Goal: Transaction & Acquisition: Purchase product/service

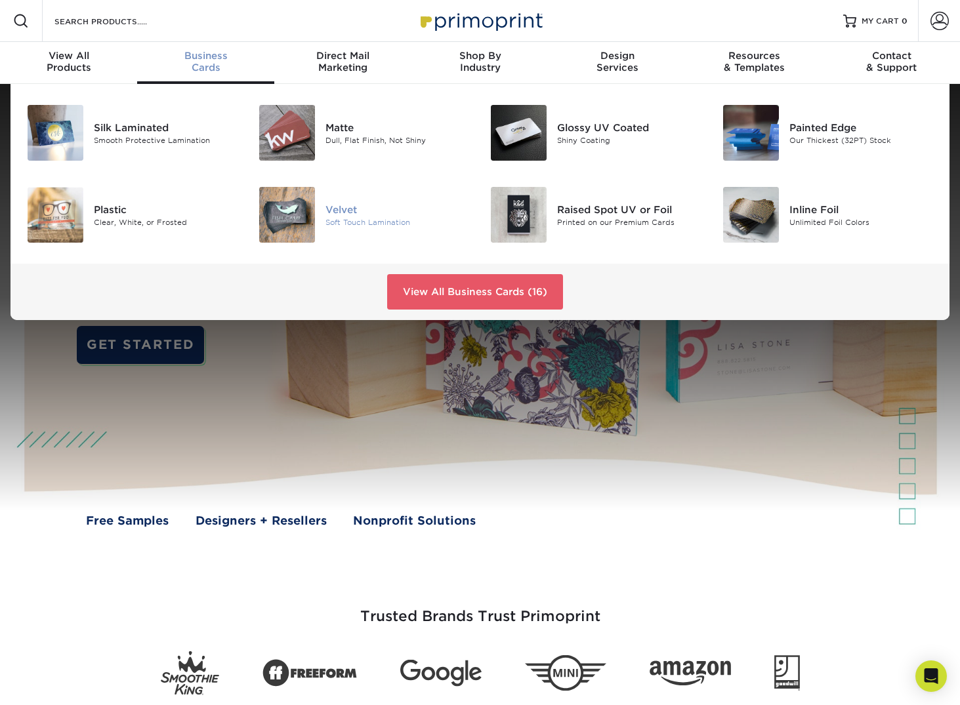
click at [312, 205] on img at bounding box center [287, 215] width 56 height 56
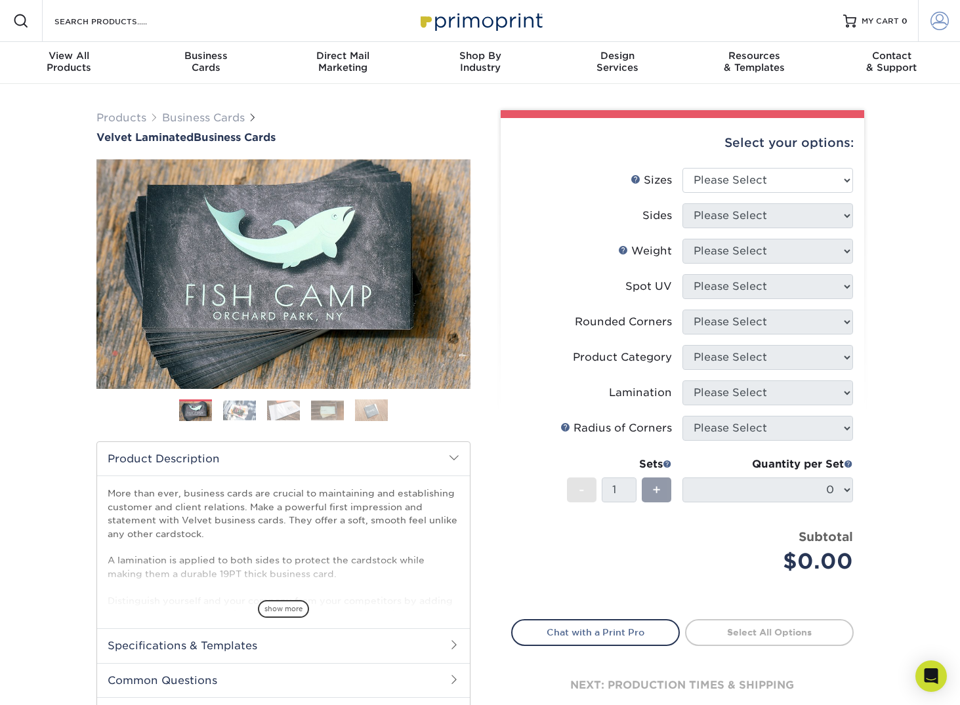
click at [932, 22] on span at bounding box center [939, 21] width 18 height 18
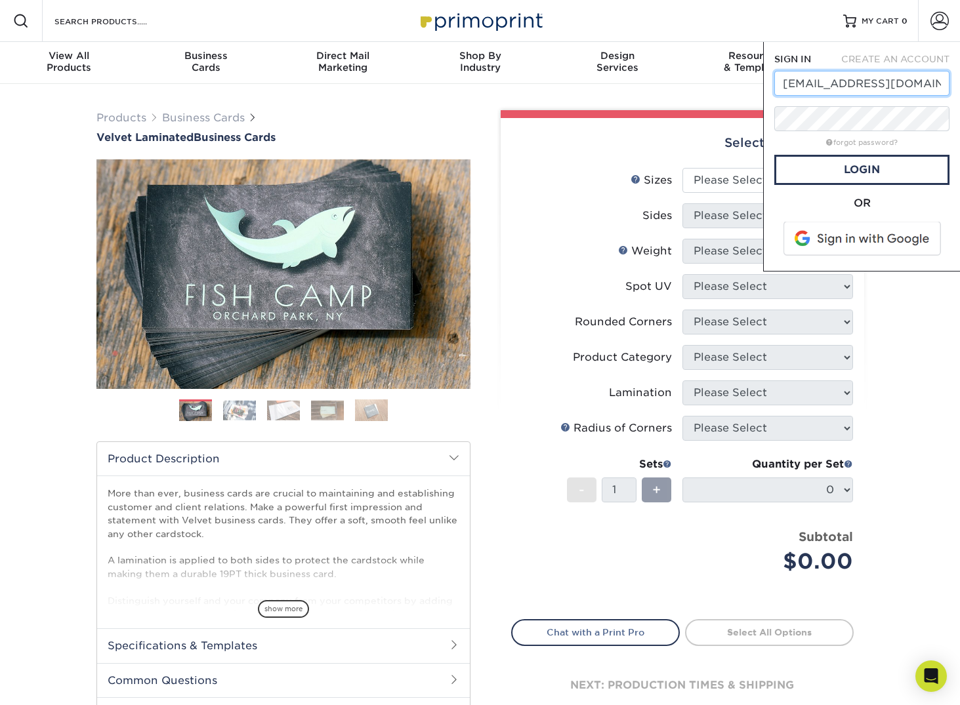
type input "ben@baltimoregraphicsco.com"
click at [863, 177] on link "Login" at bounding box center [861, 170] width 175 height 30
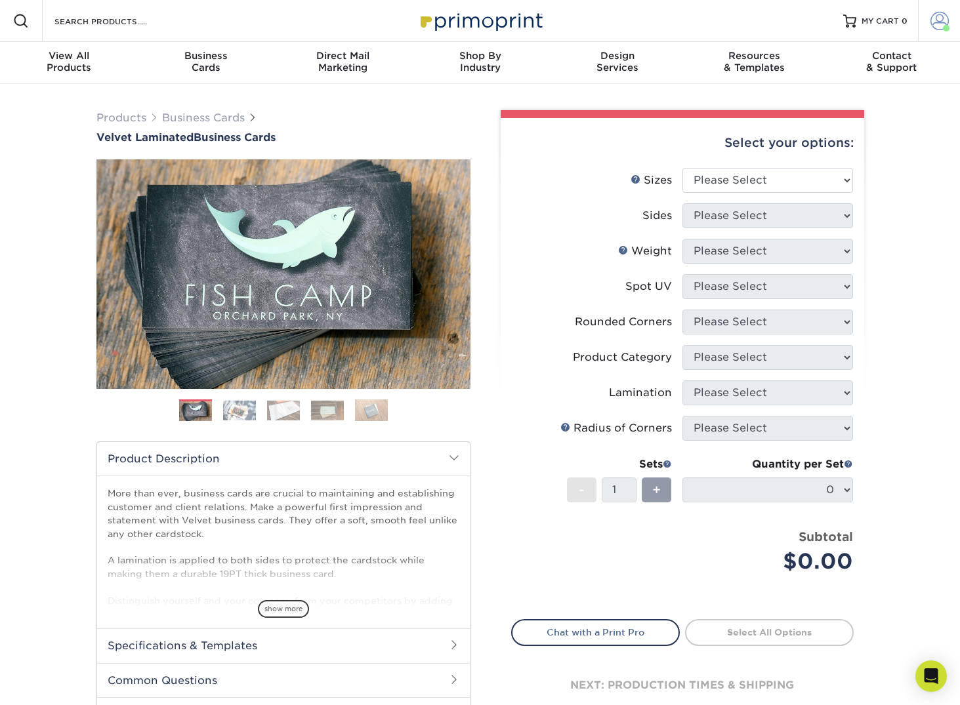
click at [942, 17] on span at bounding box center [939, 21] width 18 height 18
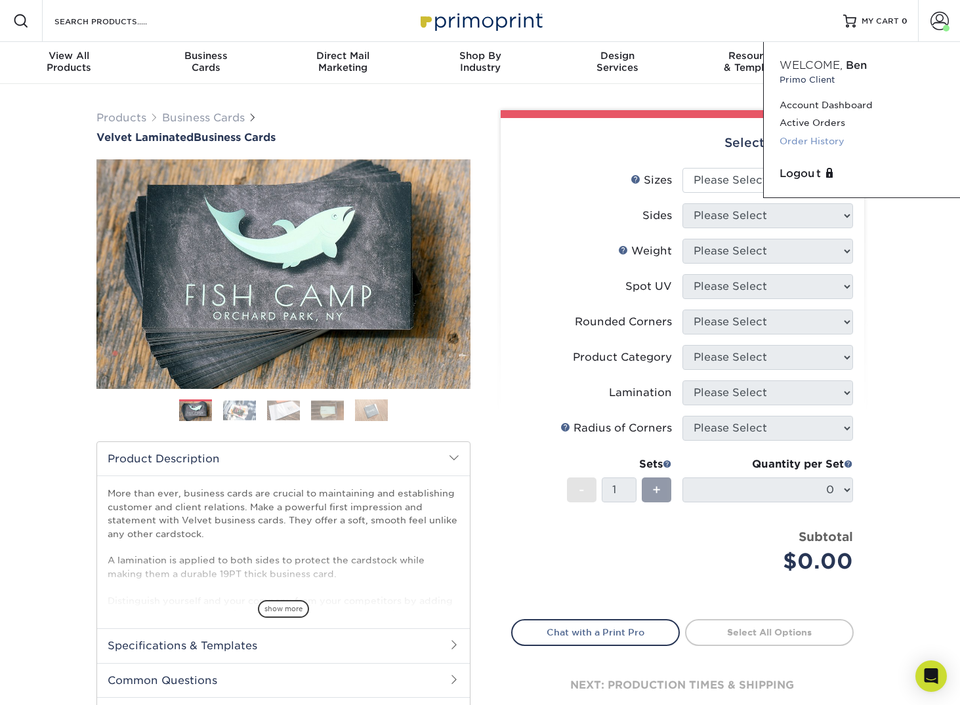
click at [834, 138] on link "Order History" at bounding box center [861, 142] width 165 height 18
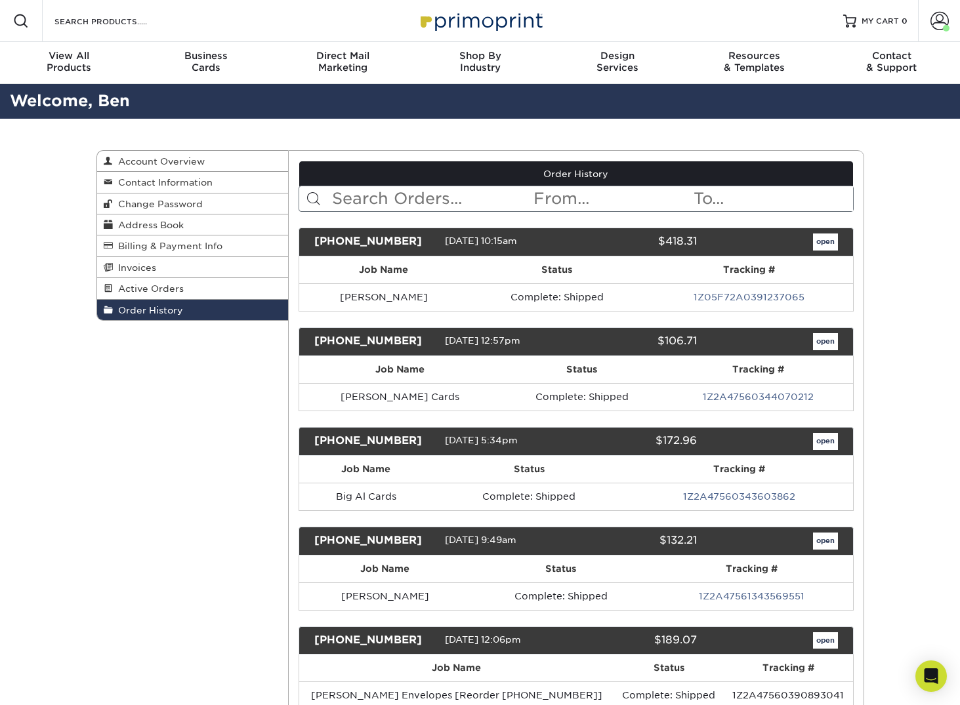
click at [372, 200] on input "text" at bounding box center [431, 198] width 201 height 25
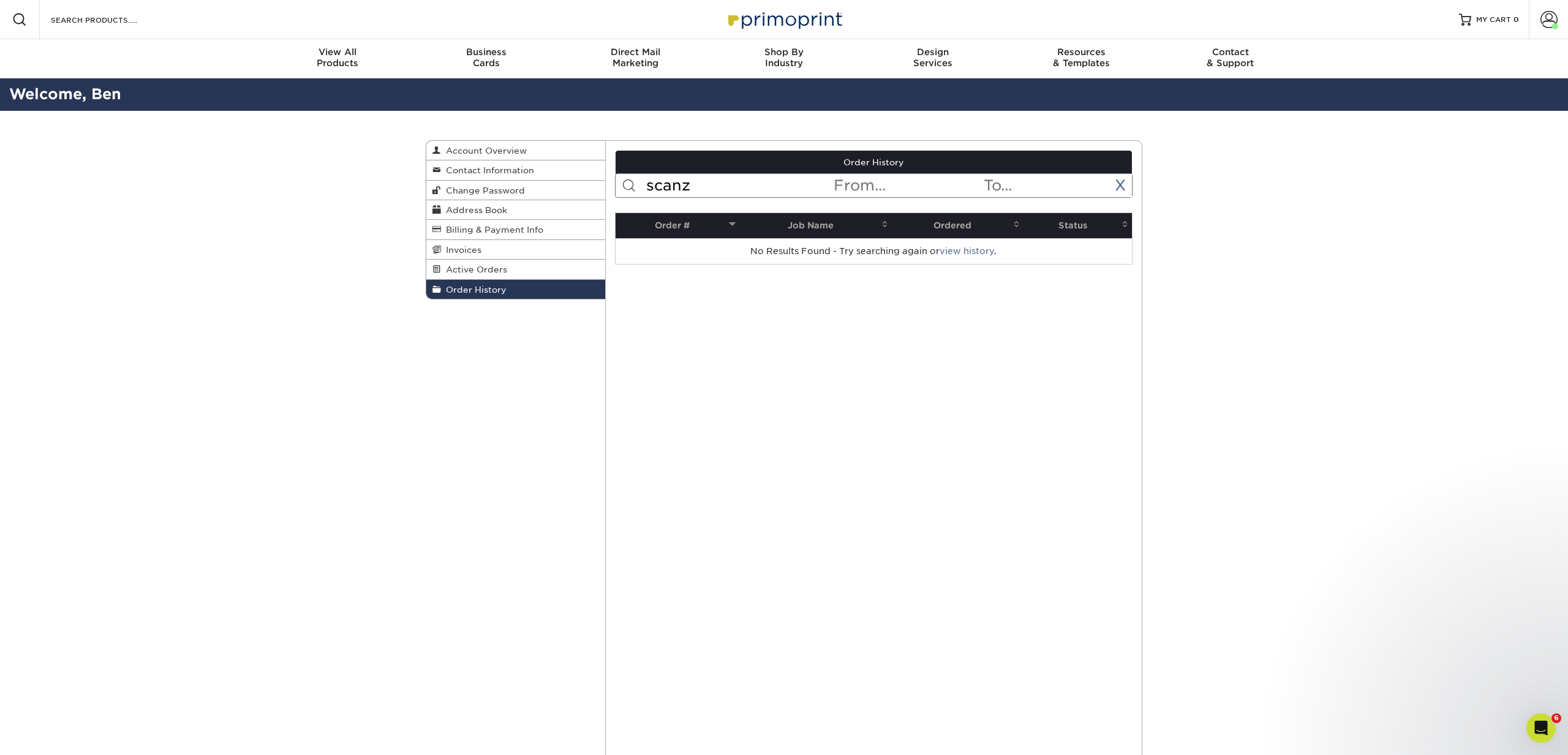
click at [717, 186] on input "scanz" at bounding box center [738, 185] width 188 height 23
type input "scans"
click at [693, 251] on link "23109-112119-063-1" at bounding box center [703, 251] width 87 height 9
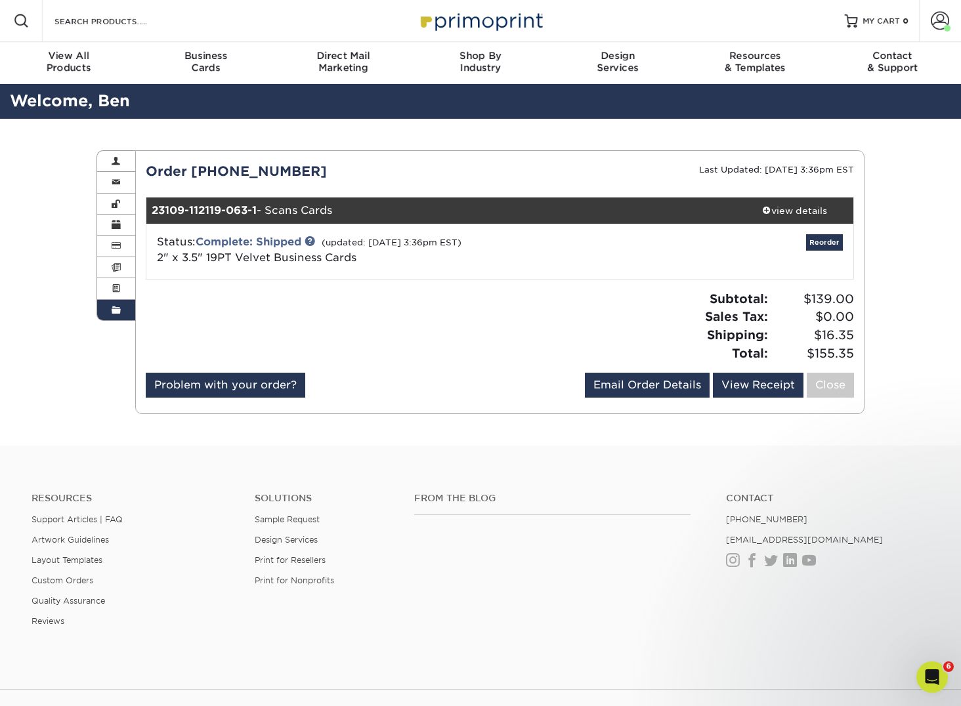
click at [835, 243] on link "Reorder" at bounding box center [824, 242] width 37 height 16
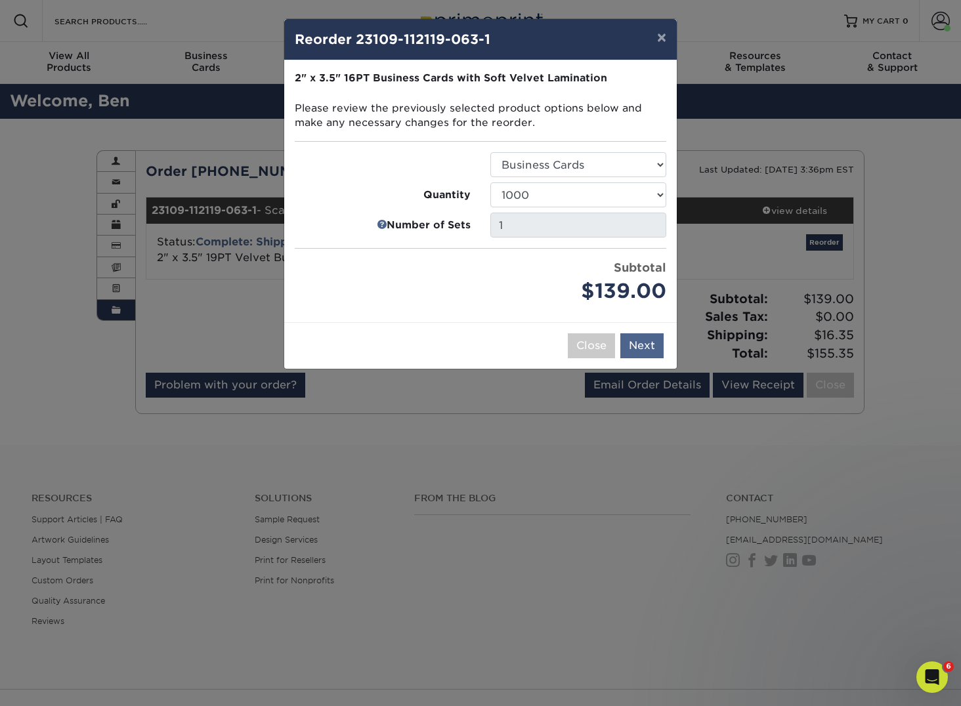
click at [643, 343] on button "Next" at bounding box center [641, 345] width 43 height 25
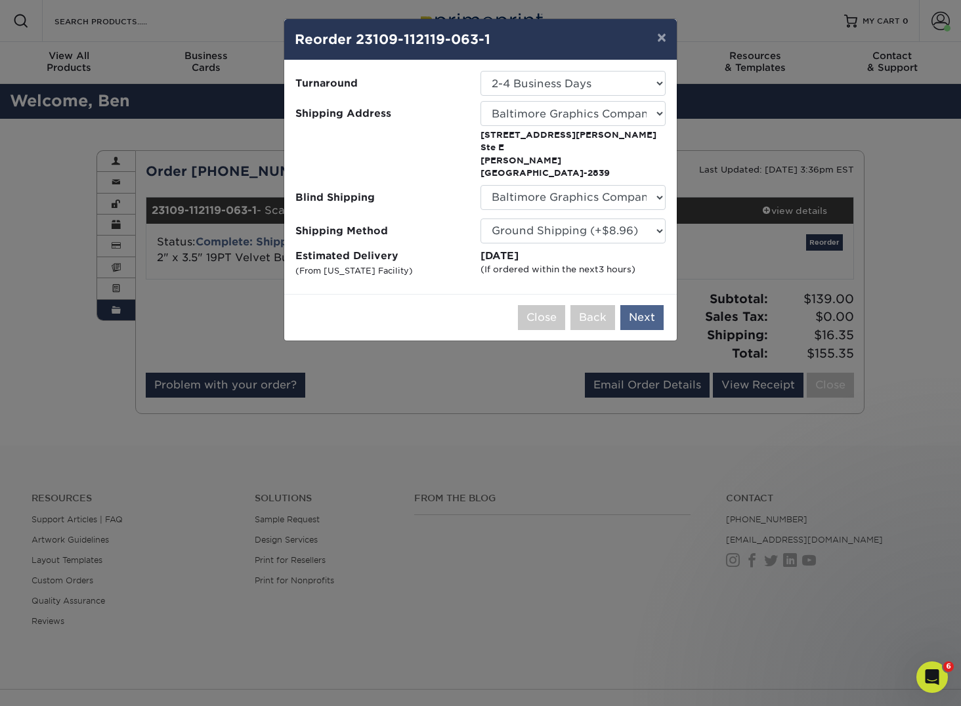
click at [655, 305] on button "Next" at bounding box center [641, 317] width 43 height 25
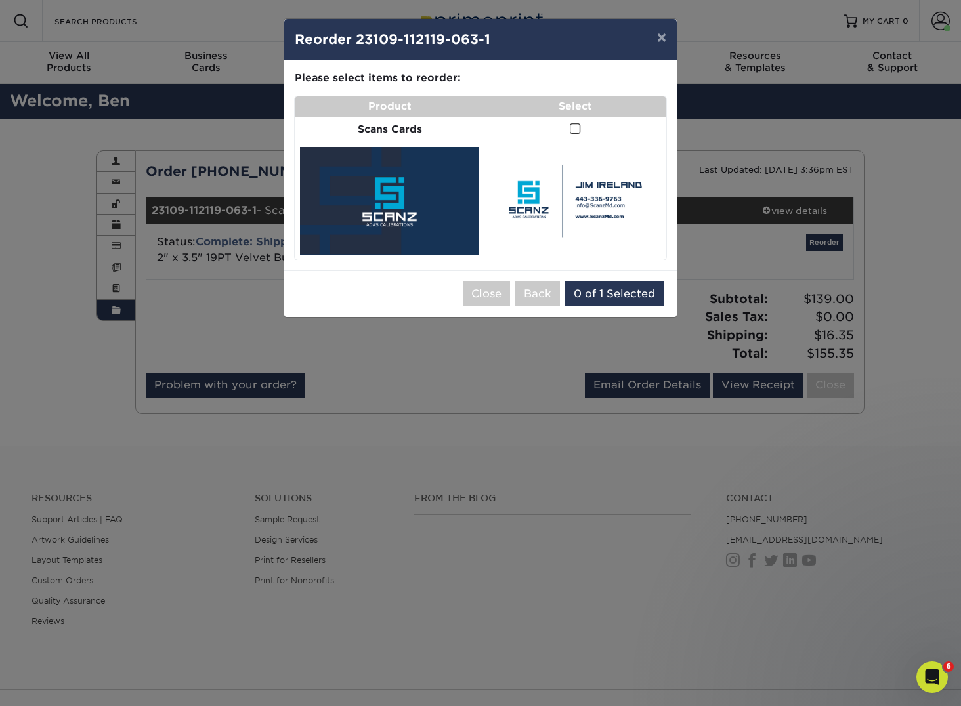
click at [573, 129] on span at bounding box center [575, 129] width 11 height 12
click at [0, 0] on input "checkbox" at bounding box center [0, 0] width 0 height 0
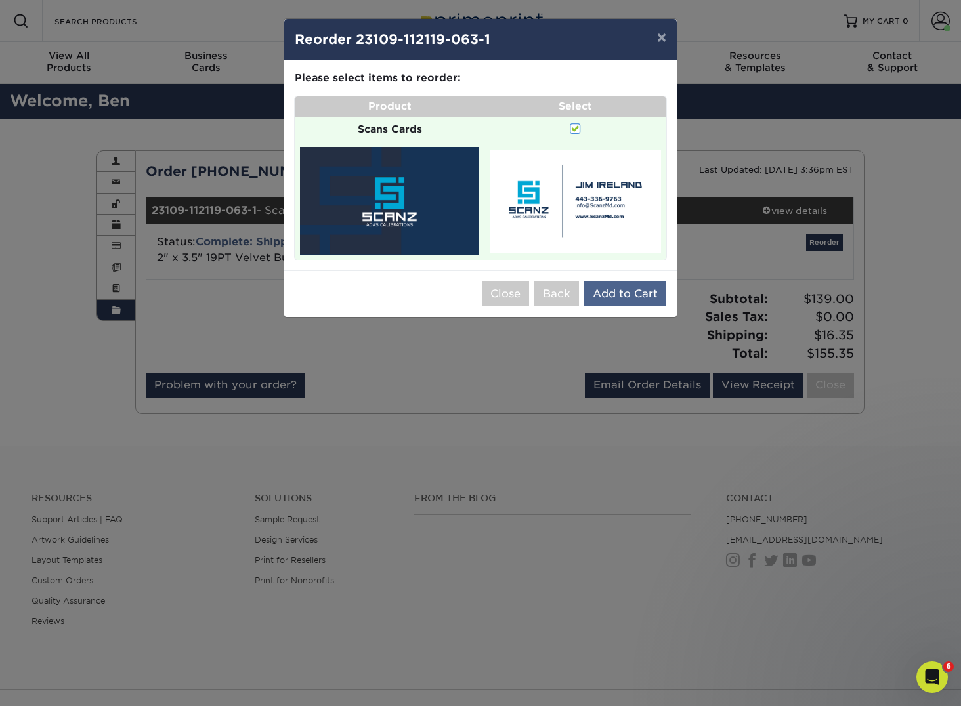
click at [644, 293] on button "Add to Cart" at bounding box center [625, 293] width 82 height 25
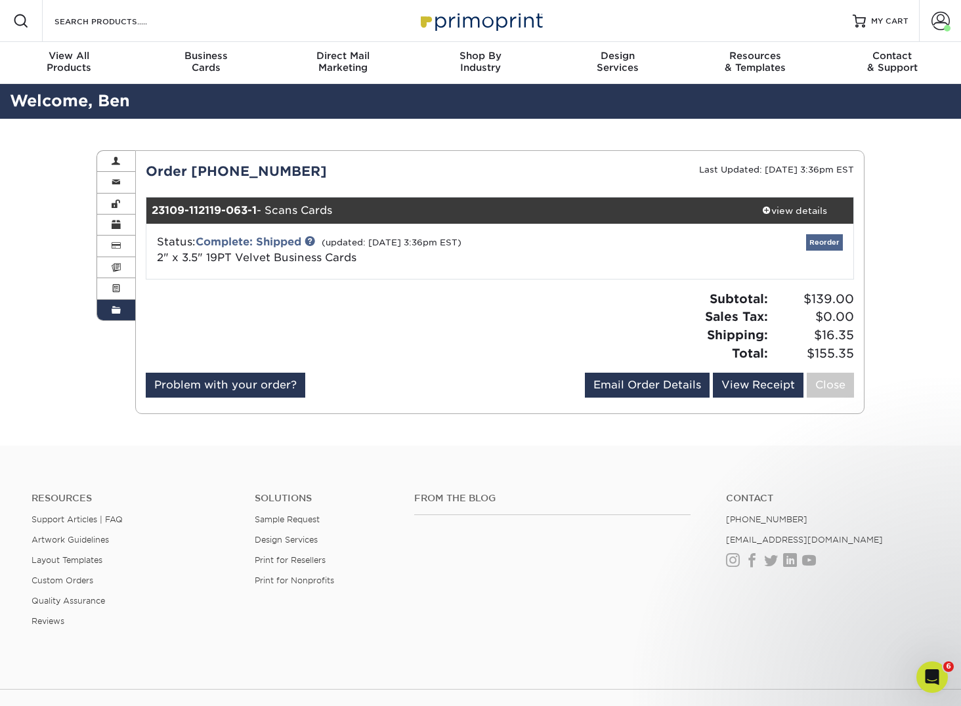
click at [832, 241] on link "Reorder" at bounding box center [824, 242] width 37 height 16
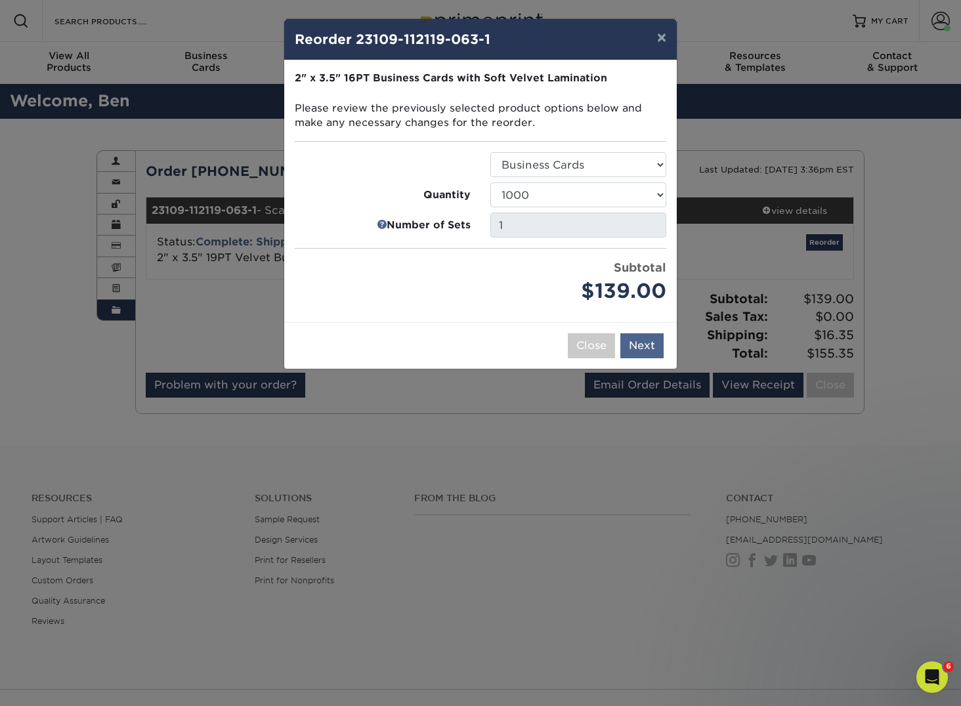
click at [649, 345] on button "Next" at bounding box center [641, 345] width 43 height 25
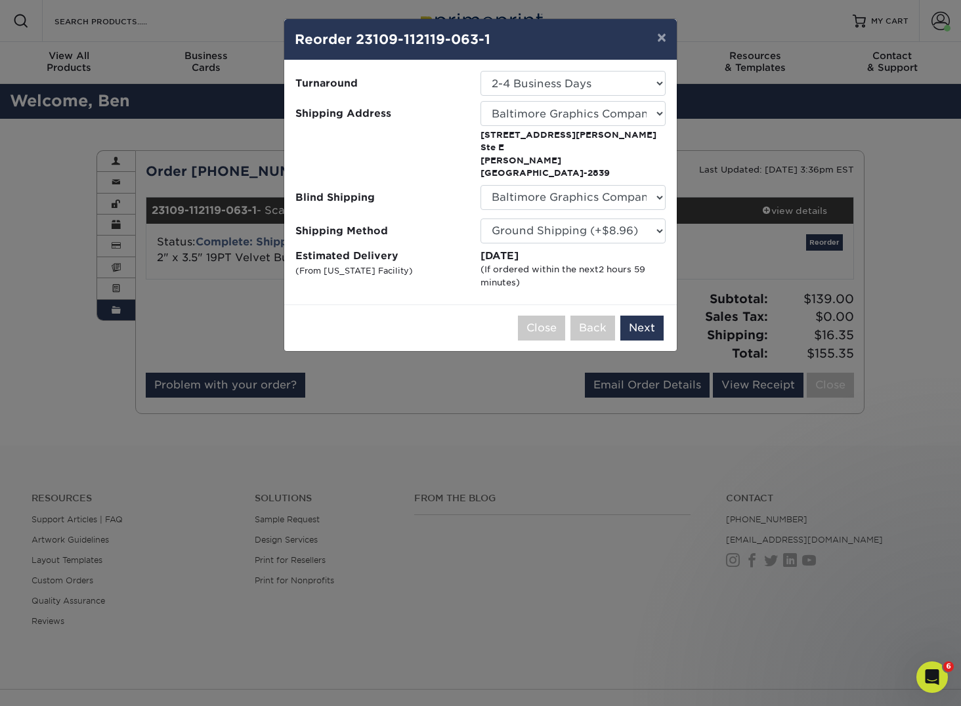
click at [653, 316] on button "Next" at bounding box center [641, 328] width 43 height 25
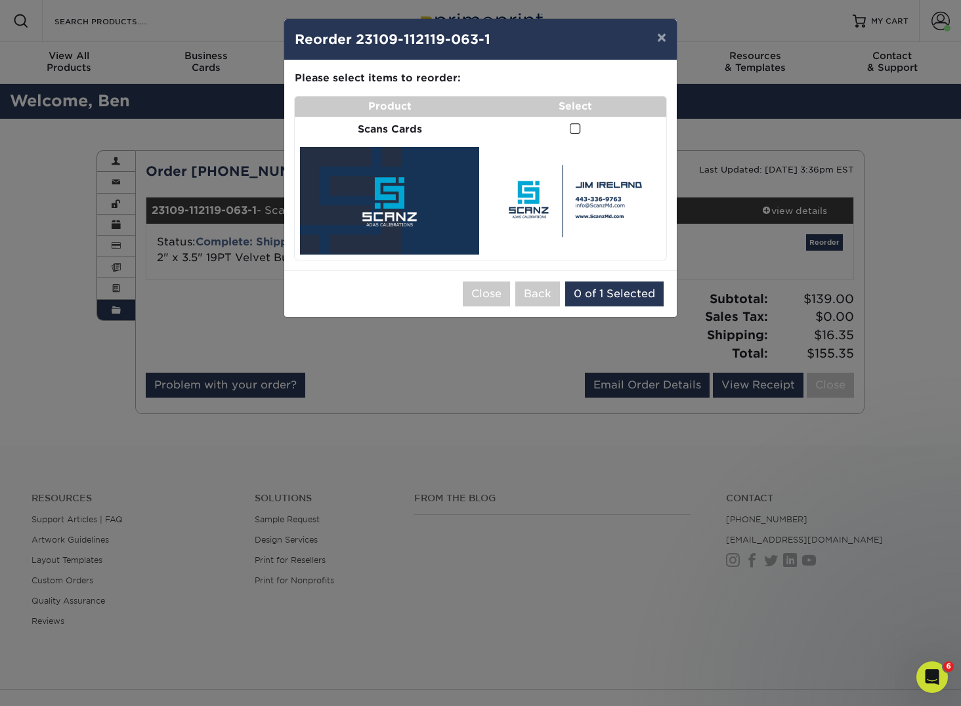
click at [576, 123] on span at bounding box center [575, 129] width 11 height 12
click at [0, 0] on input "checkbox" at bounding box center [0, 0] width 0 height 0
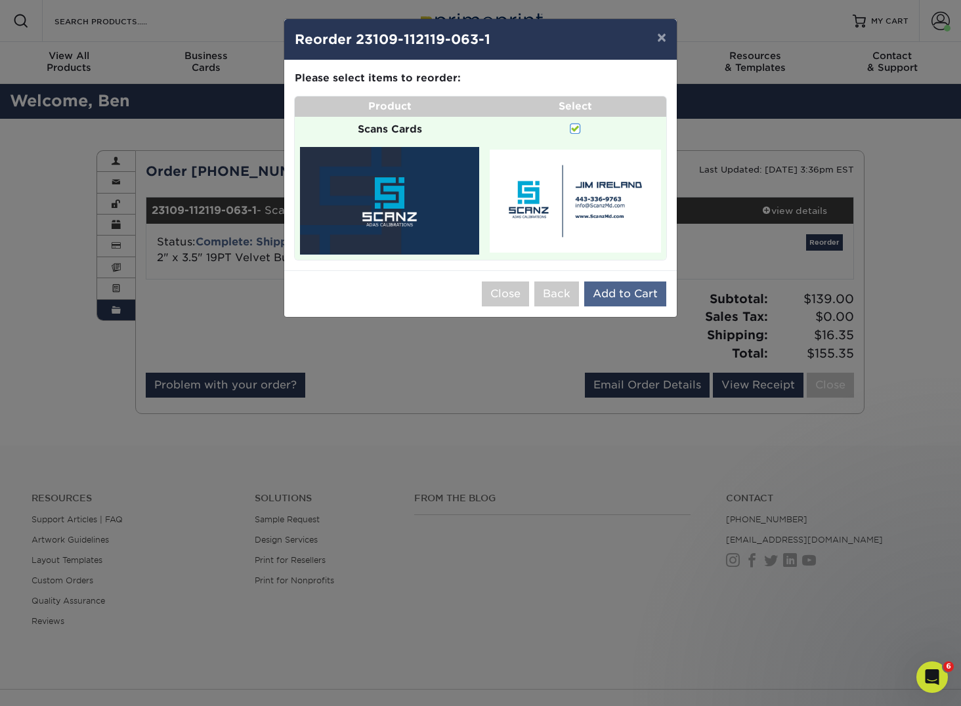
click at [642, 293] on button "Add to Cart" at bounding box center [625, 293] width 82 height 25
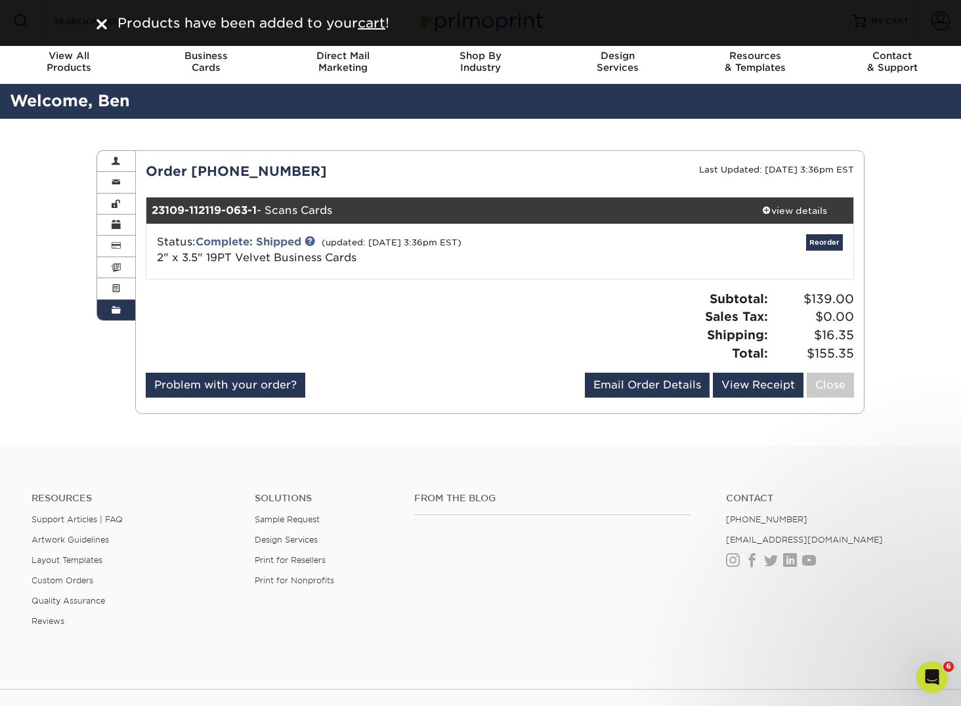
click at [879, 20] on div "Products have been added to your cart !" at bounding box center [480, 23] width 961 height 46
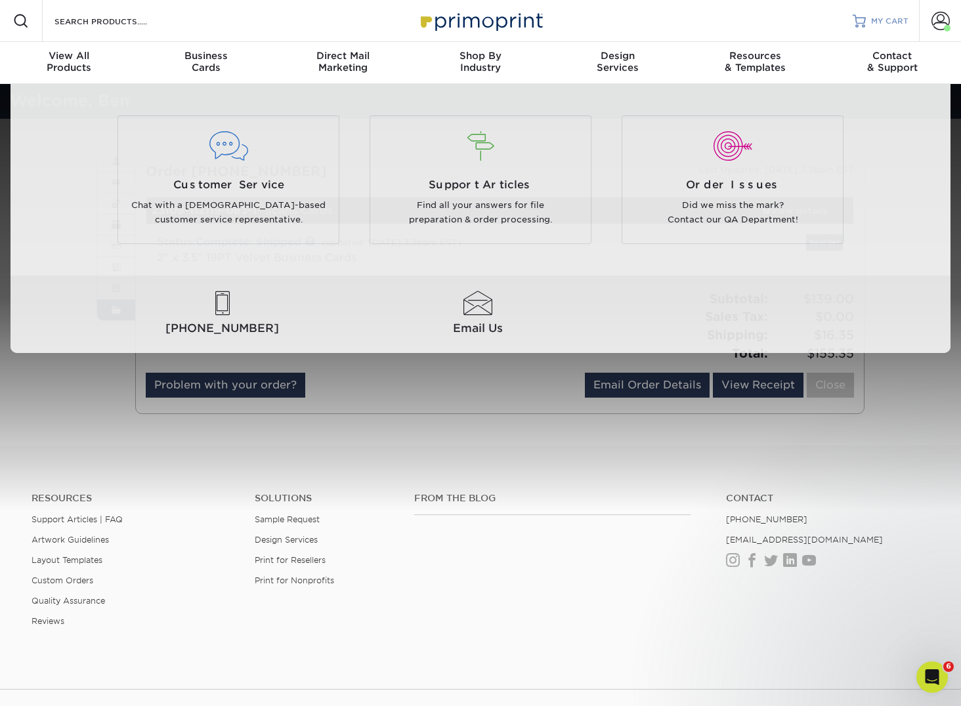
click at [892, 21] on span "MY CART" at bounding box center [889, 21] width 37 height 11
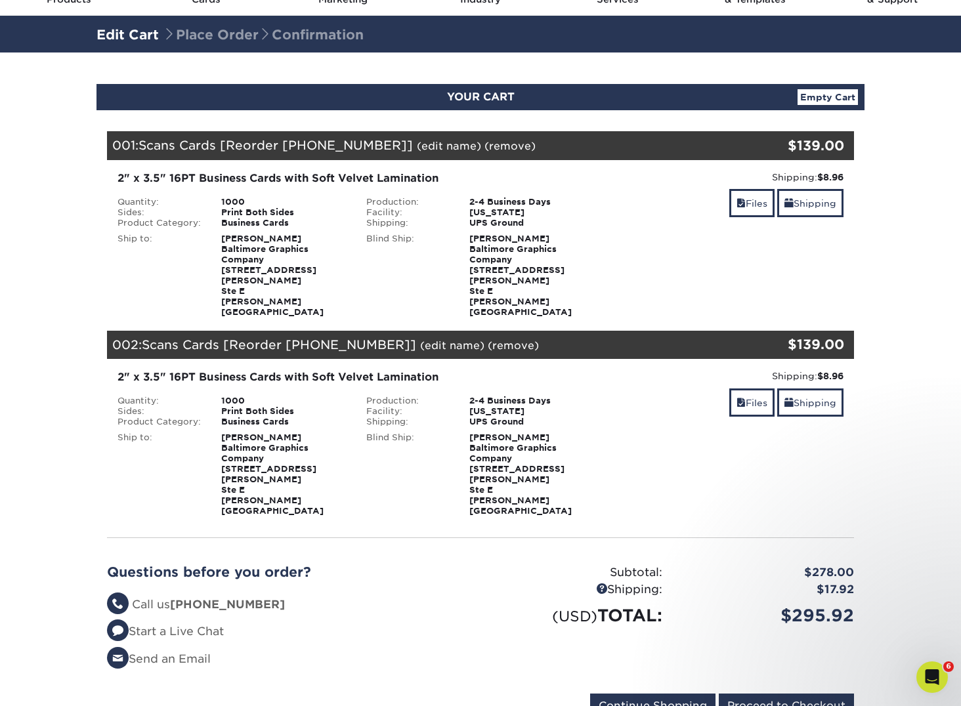
scroll to position [68, 0]
click at [499, 339] on link "(remove)" at bounding box center [513, 345] width 51 height 12
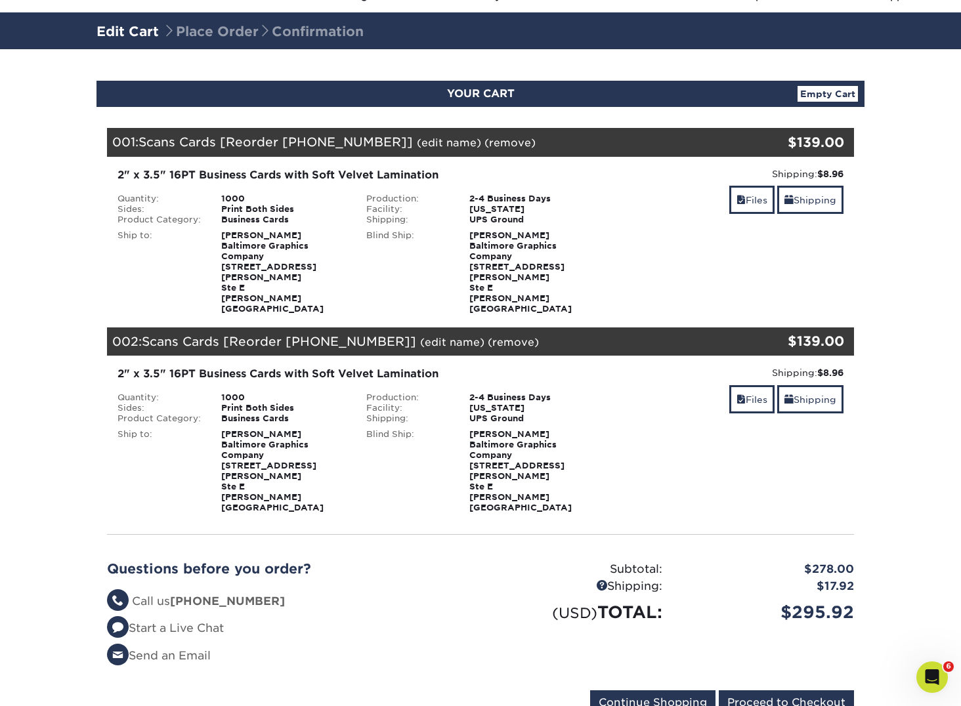
click at [491, 336] on link "(remove)" at bounding box center [513, 342] width 51 height 12
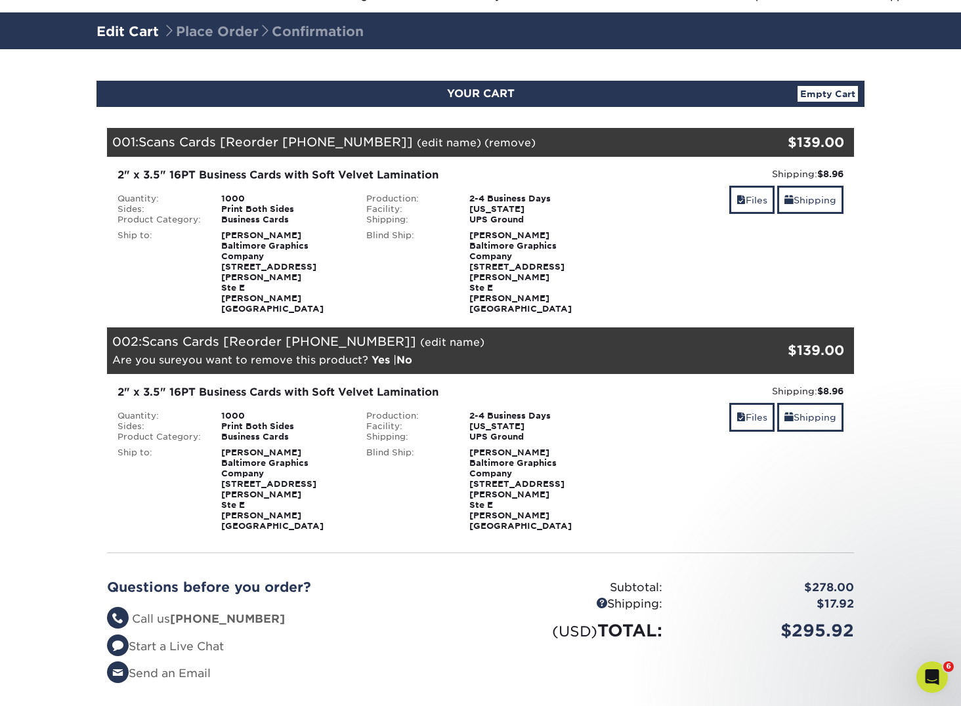
click at [377, 354] on link "Yes" at bounding box center [380, 360] width 18 height 12
